Goal: Task Accomplishment & Management: Use online tool/utility

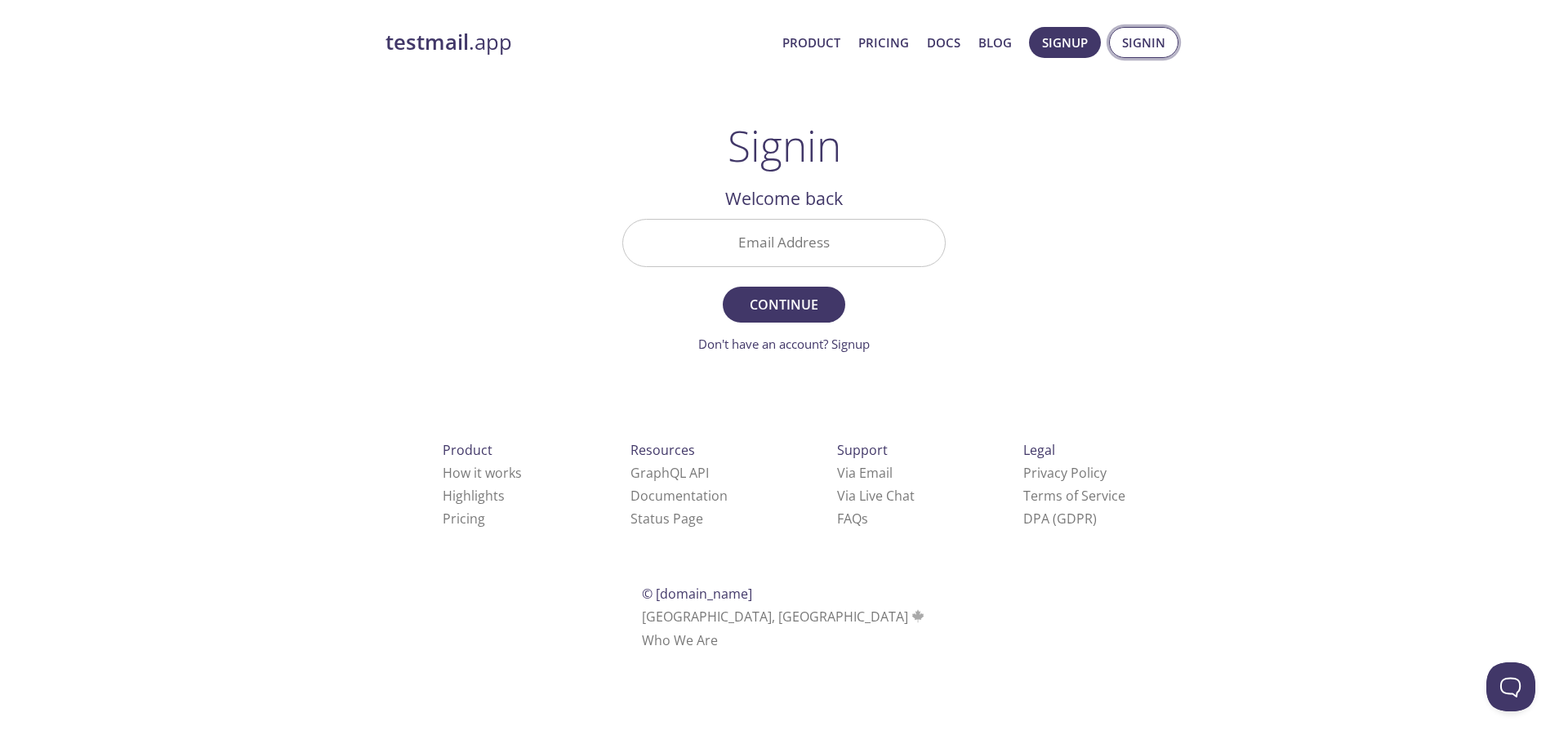
click at [1147, 49] on span "Signin" at bounding box center [1144, 42] width 43 height 21
click at [772, 251] on input "Email Address" at bounding box center [784, 243] width 322 height 47
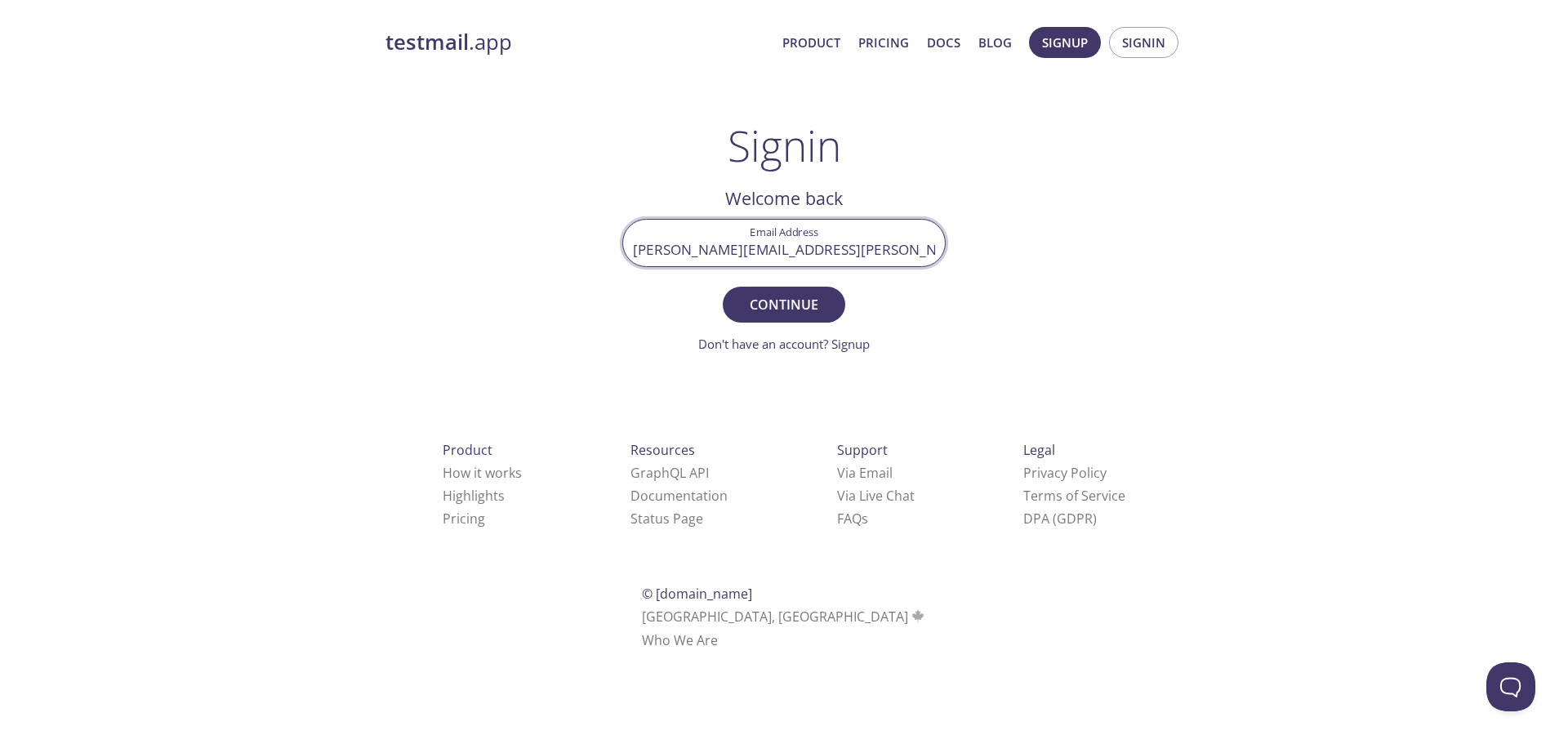
type input "[PERSON_NAME][EMAIL_ADDRESS][PERSON_NAME][DOMAIN_NAME]"
click at [723, 286] on button "Continue" at bounding box center [784, 304] width 122 height 36
click at [784, 260] on input "Signin Security Code" at bounding box center [784, 243] width 322 height 47
click at [804, 238] on input "Signin Security Code" at bounding box center [784, 243] width 322 height 47
paste input "MCJGUS9"
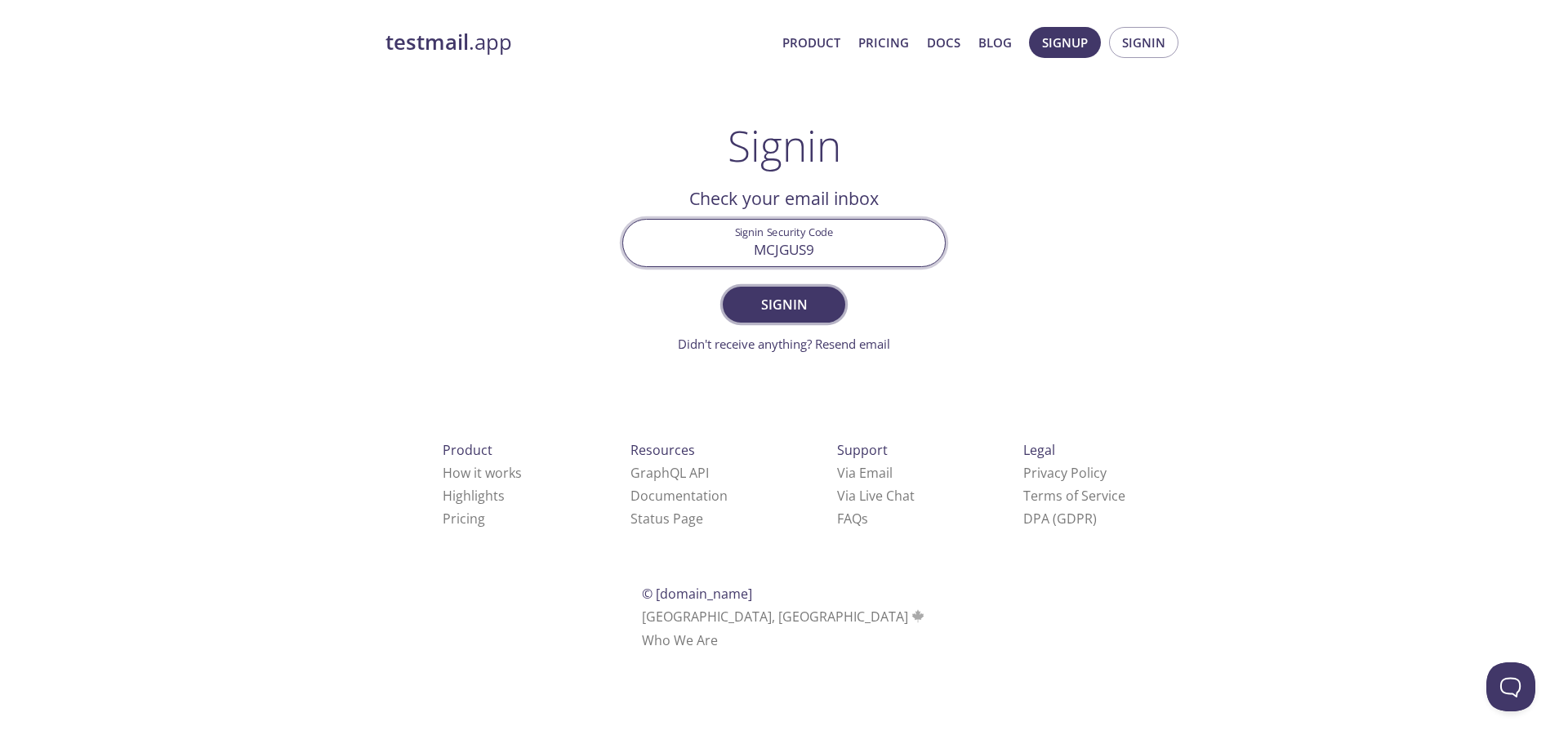
type input "MCJGUS9"
click at [785, 305] on span "Signin" at bounding box center [784, 304] width 87 height 23
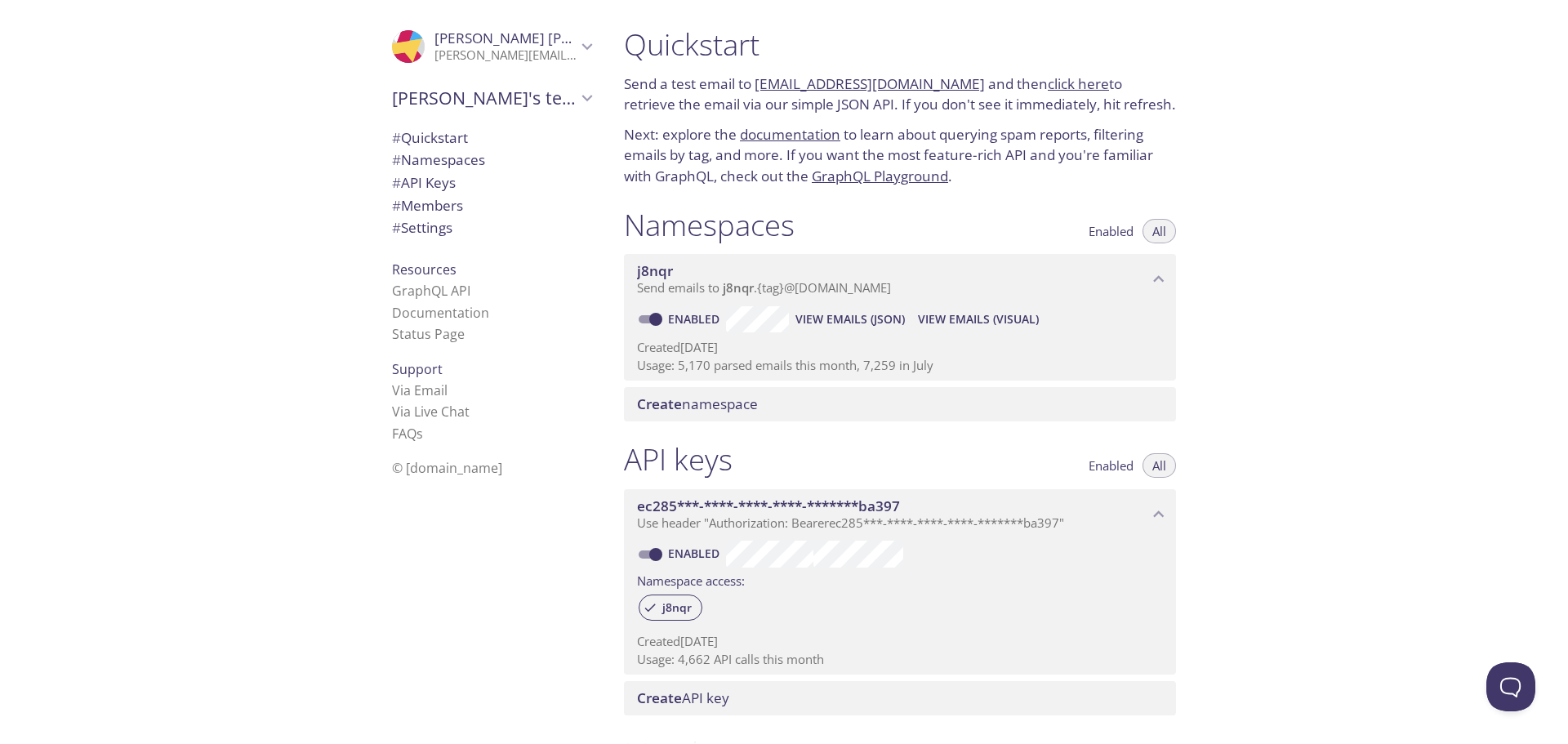
click at [963, 319] on span "View Emails (Visual)" at bounding box center [978, 319] width 121 height 19
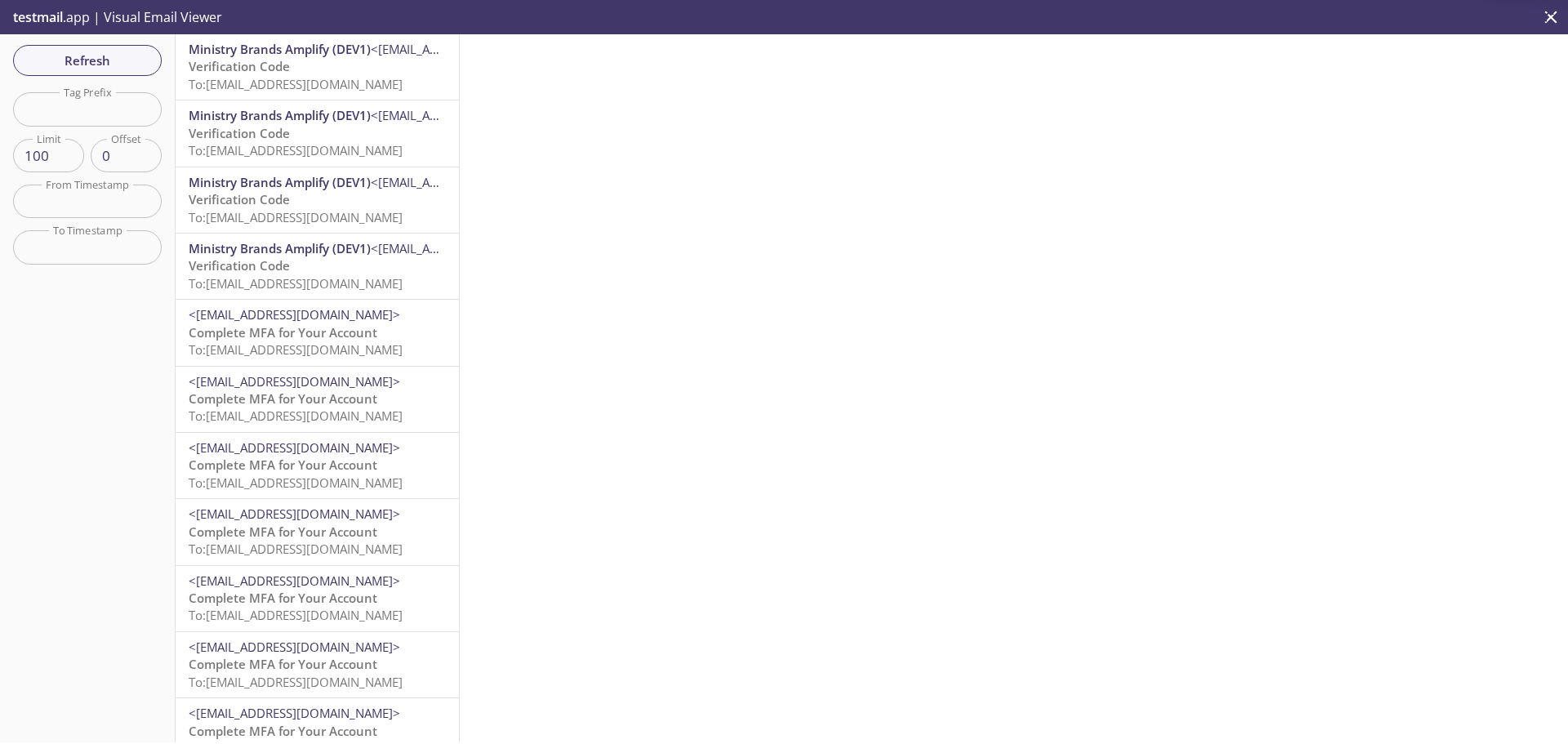
click at [308, 74] on p "Verification Code To: [EMAIL_ADDRESS][DOMAIN_NAME]" at bounding box center [317, 76] width 257 height 35
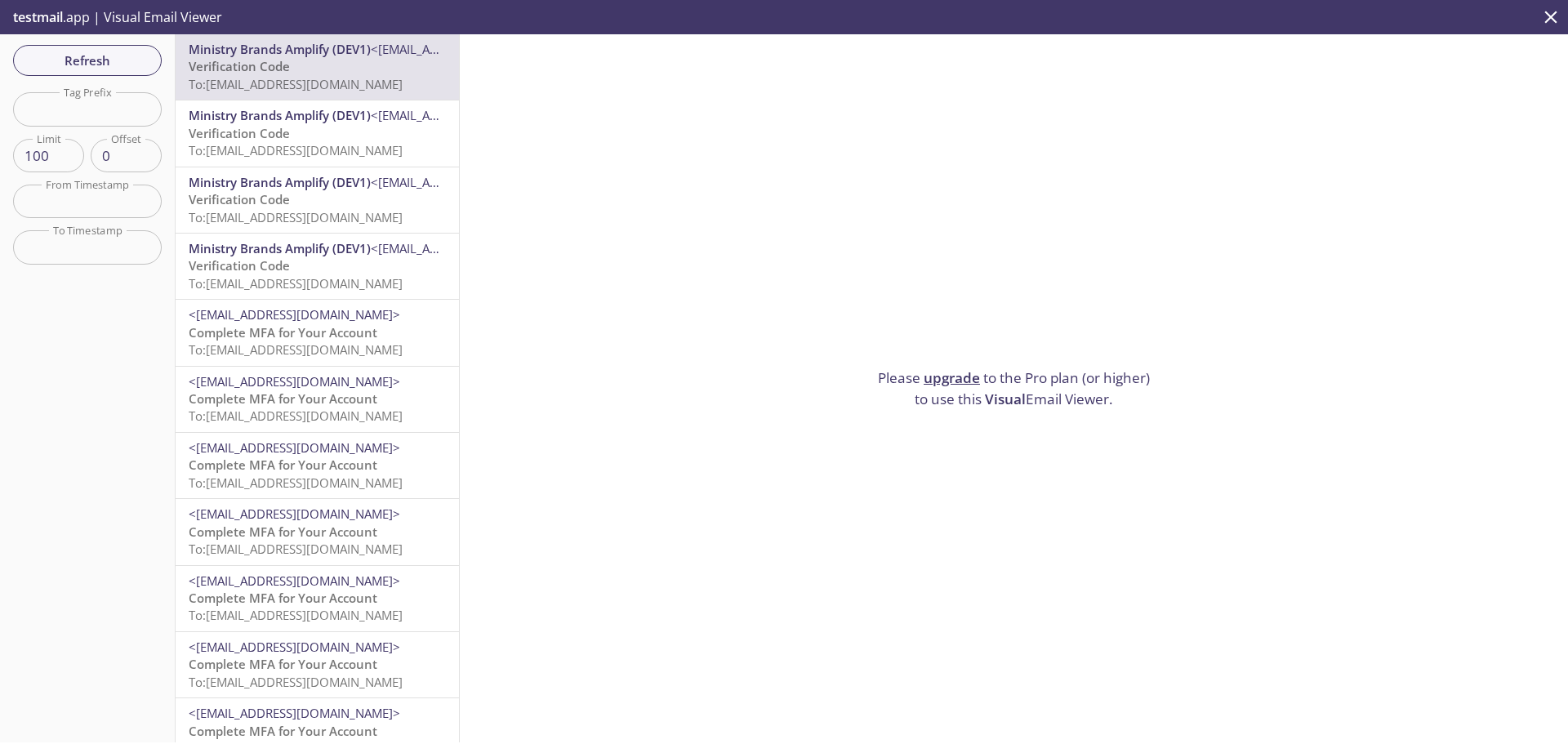
click at [321, 141] on p "Verification Code To: [EMAIL_ADDRESS][DOMAIN_NAME]" at bounding box center [317, 143] width 257 height 35
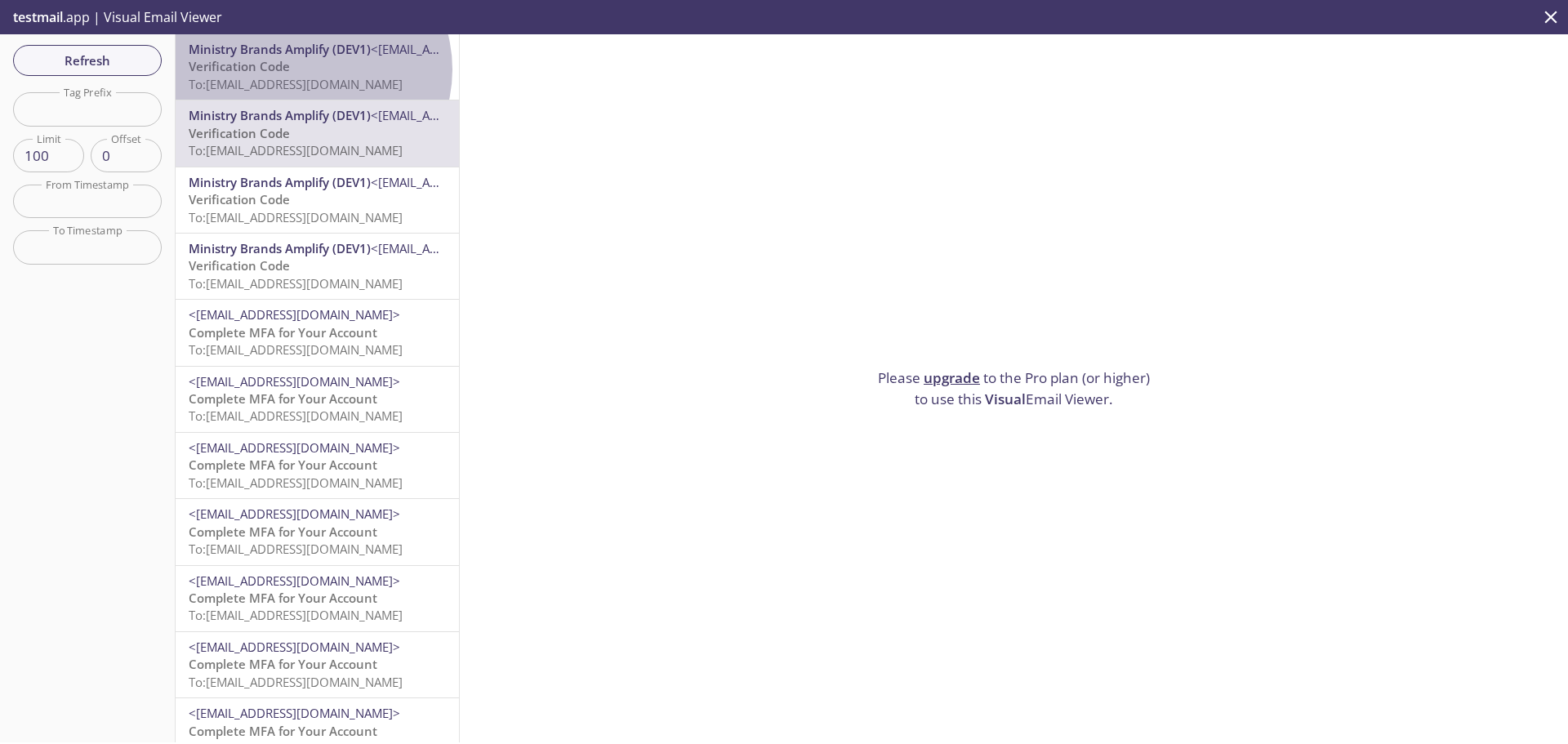
click at [311, 69] on p "Verification Code To: [EMAIL_ADDRESS][DOMAIN_NAME]" at bounding box center [317, 76] width 257 height 35
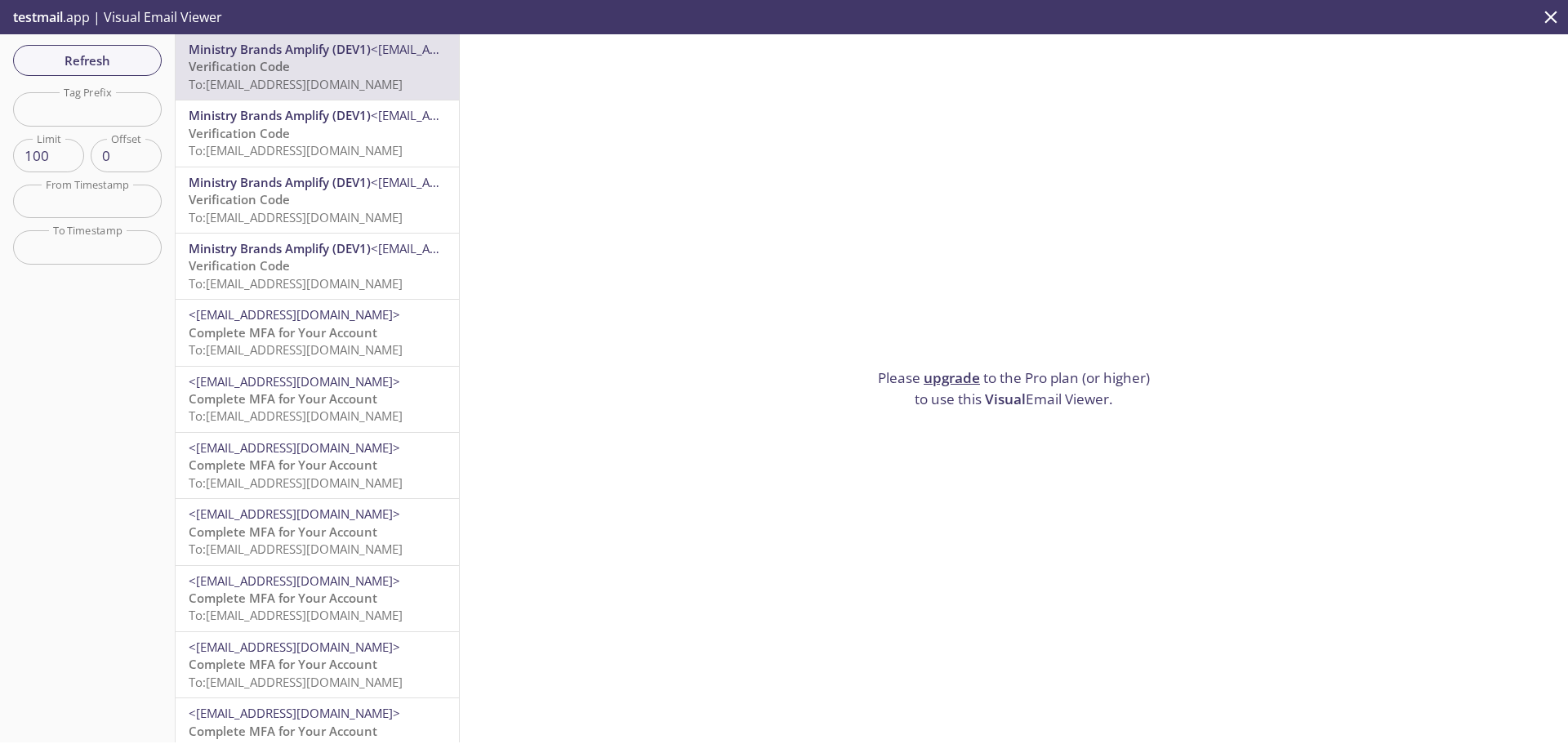
click at [1541, 15] on icon "close" at bounding box center [1551, 17] width 21 height 21
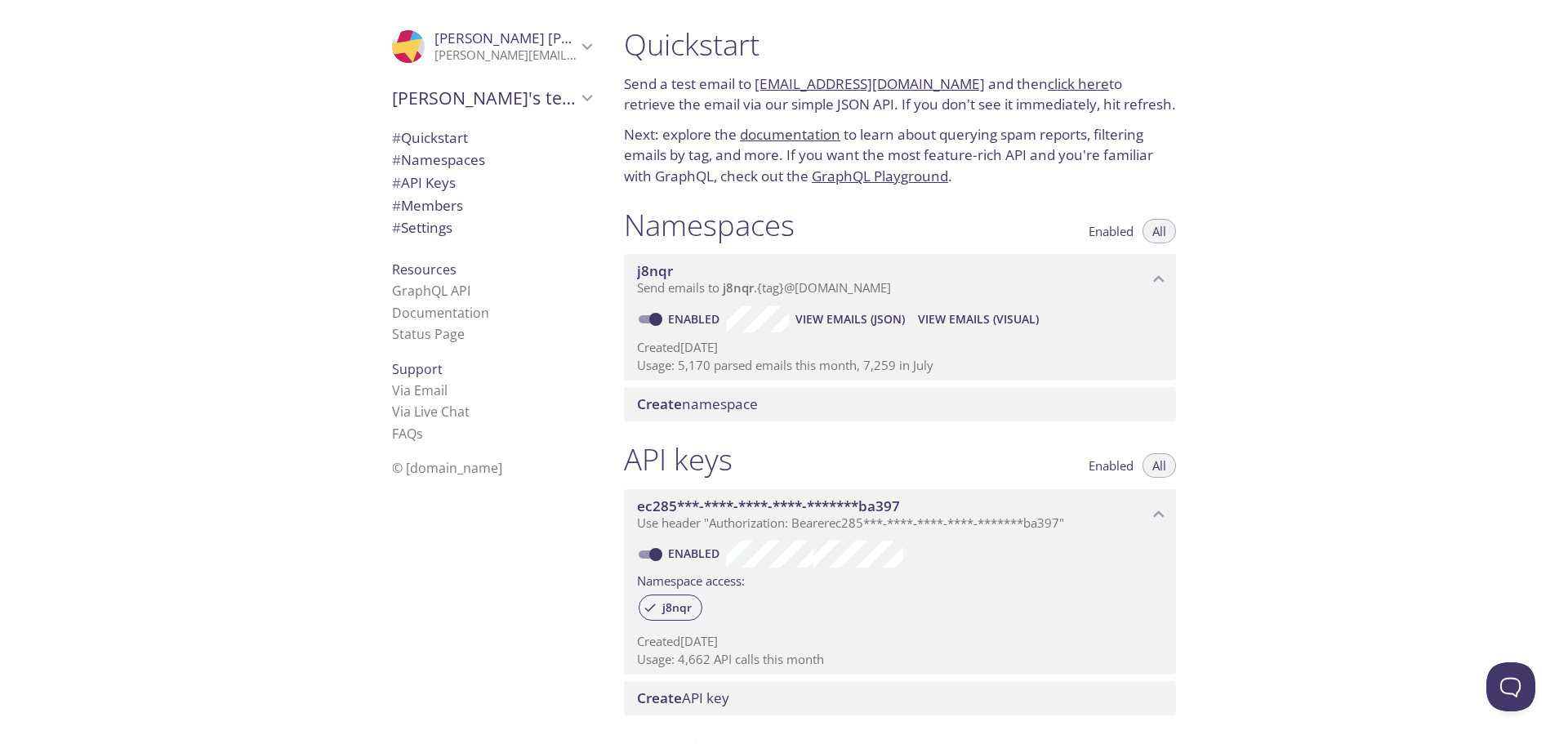
click at [1051, 86] on link "click here" at bounding box center [1078, 84] width 62 height 18
